Goal: Information Seeking & Learning: Compare options

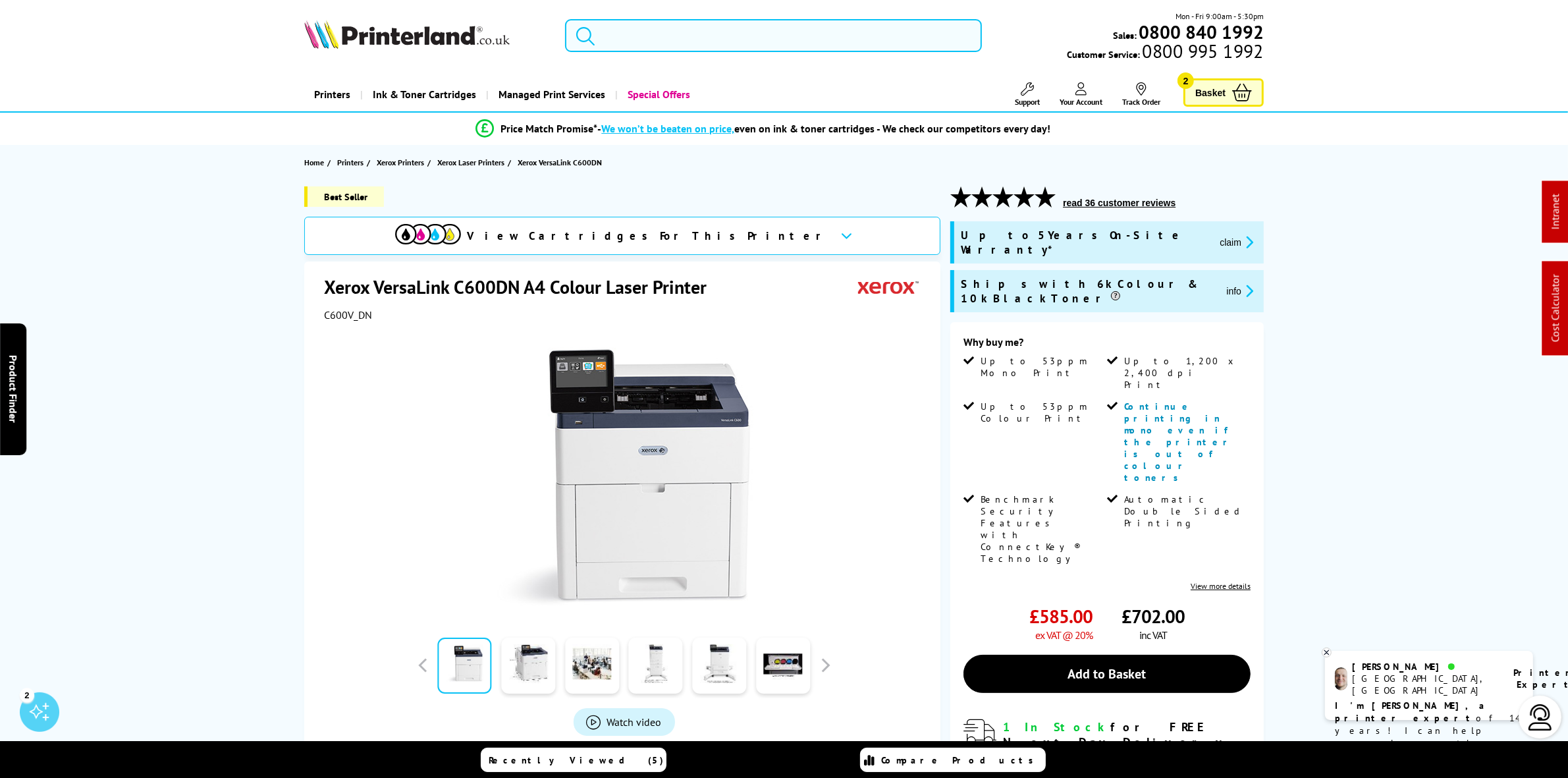
click at [675, 40] on input "search" at bounding box center [773, 35] width 416 height 33
paste input "M555"
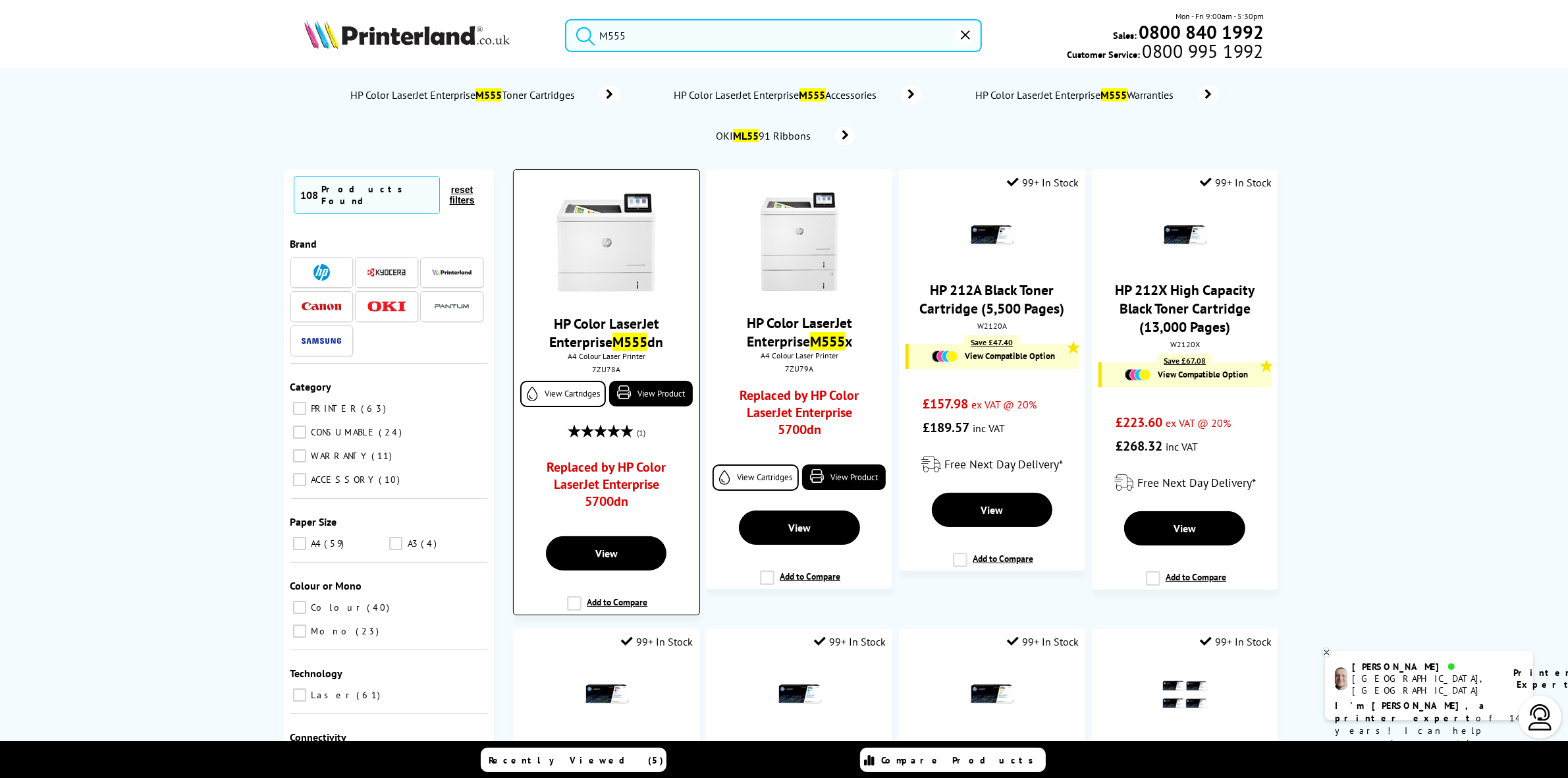
type input "M555"
click at [616, 196] on img at bounding box center [606, 242] width 99 height 99
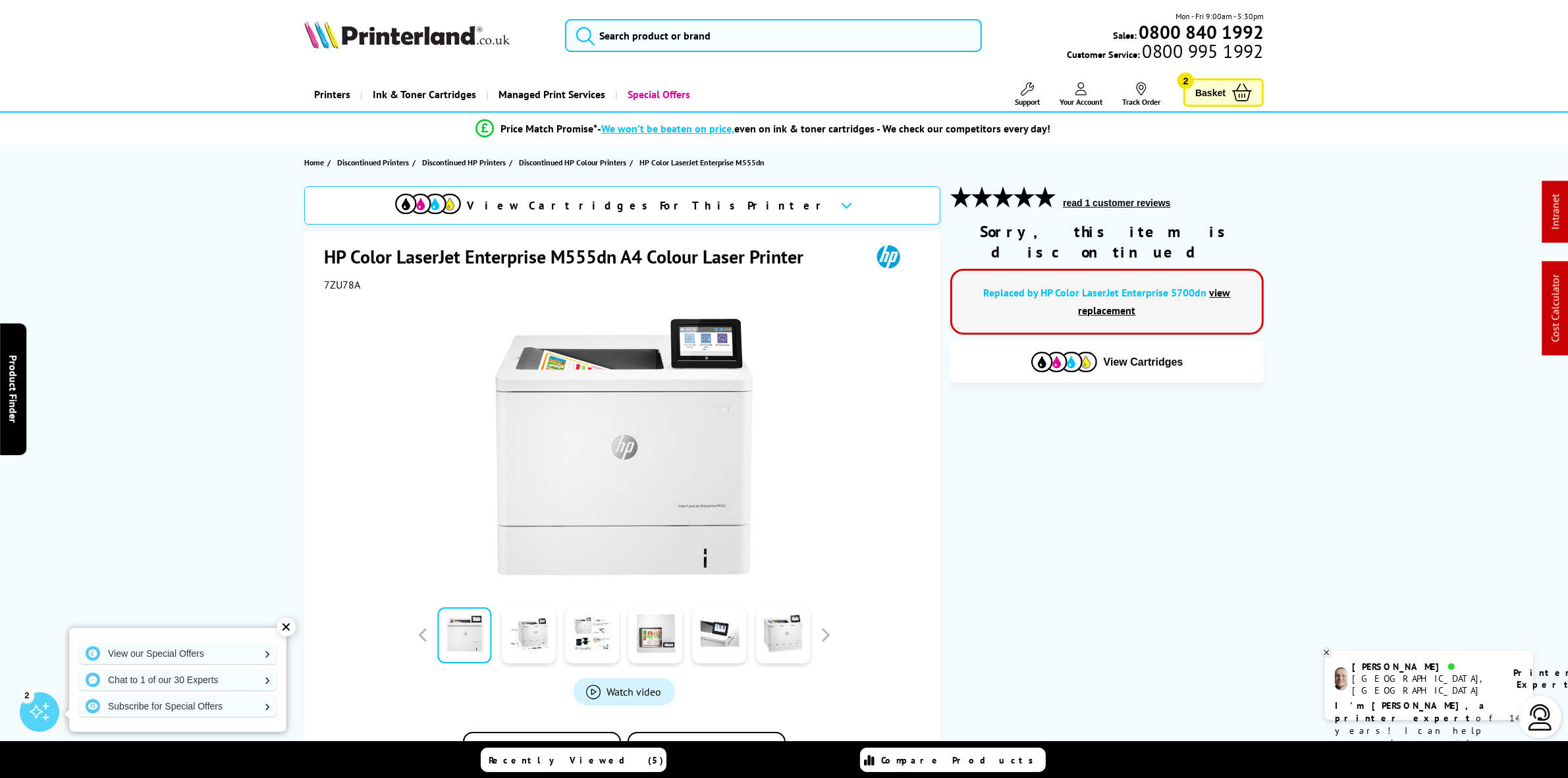
click at [1100, 291] on link "view replacement" at bounding box center [1155, 301] width 152 height 31
